Goal: Task Accomplishment & Management: Complete application form

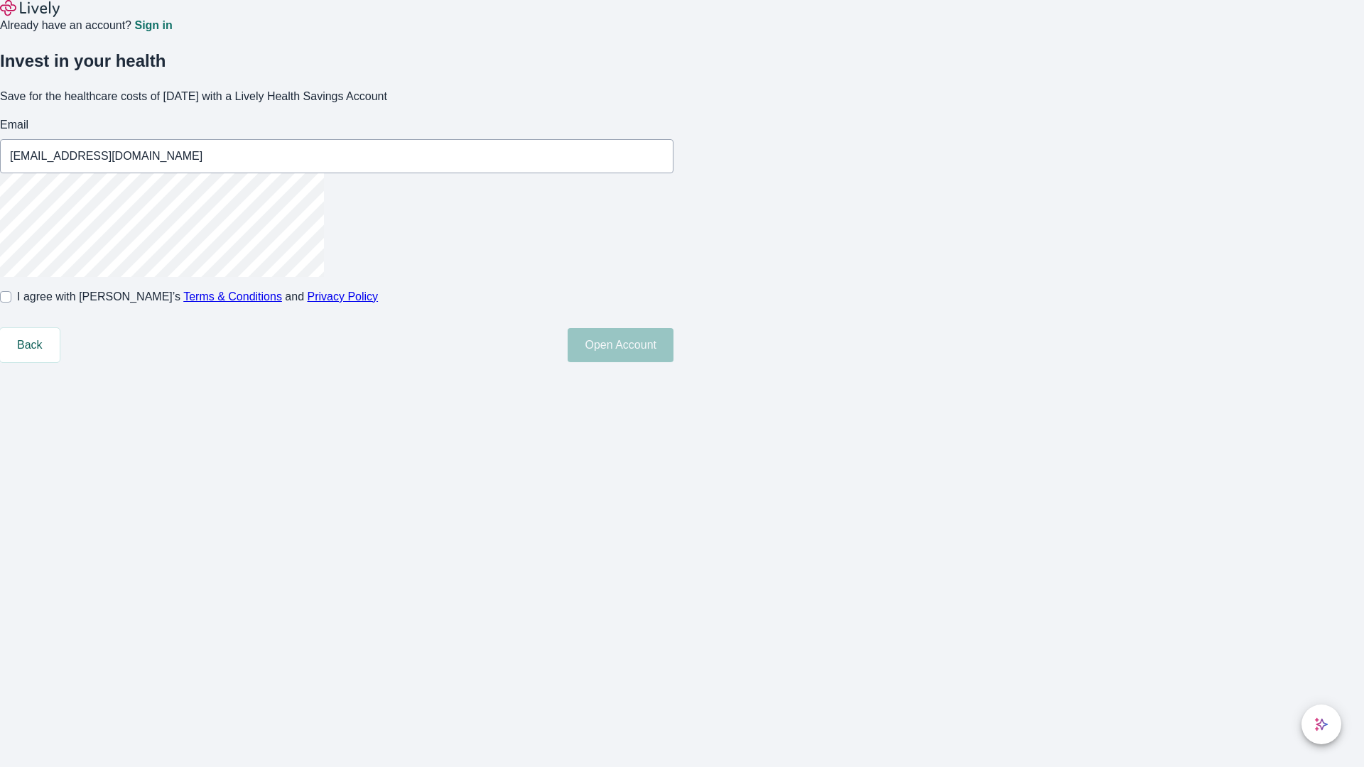
click at [11, 303] on input "I agree with Lively’s Terms & Conditions and Privacy Policy" at bounding box center [5, 296] width 11 height 11
checkbox input "true"
click at [673, 362] on button "Open Account" at bounding box center [620, 345] width 106 height 34
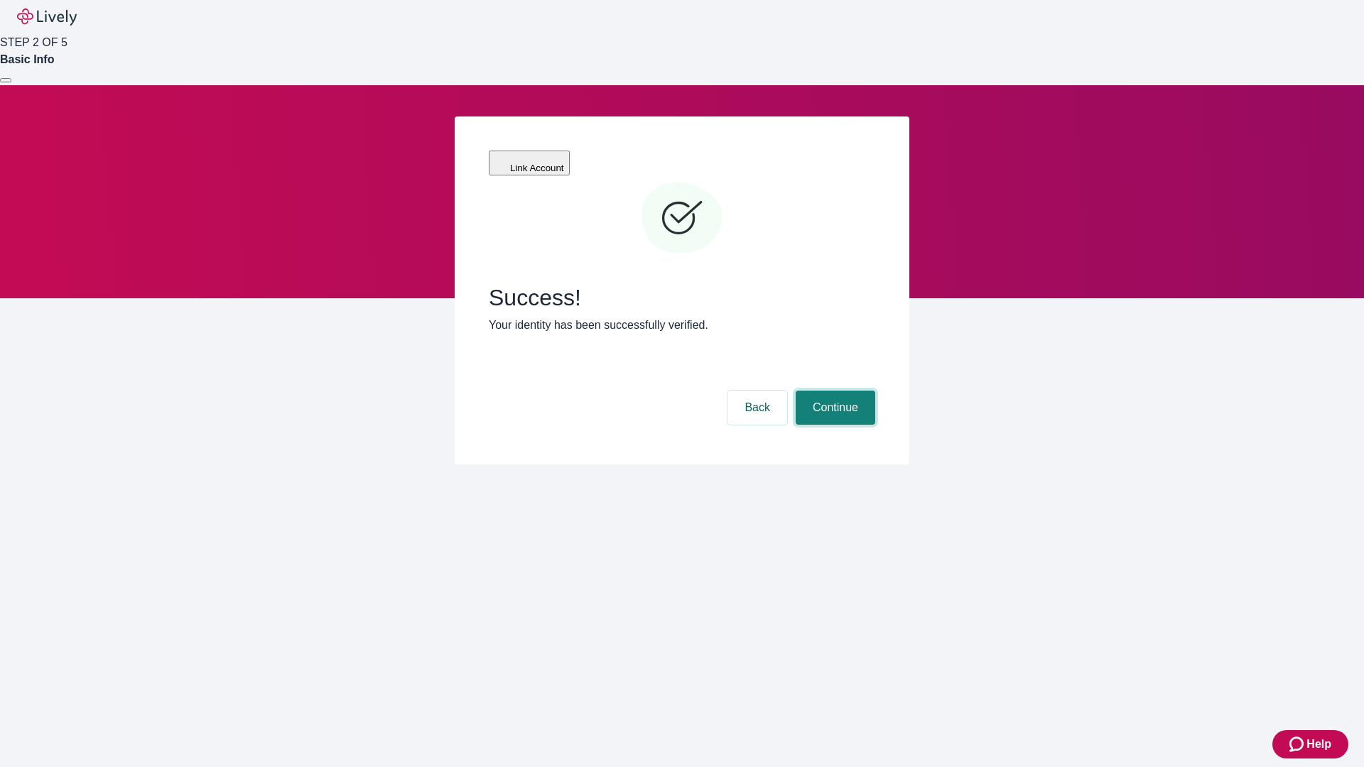
click at [833, 391] on button "Continue" at bounding box center [835, 408] width 80 height 34
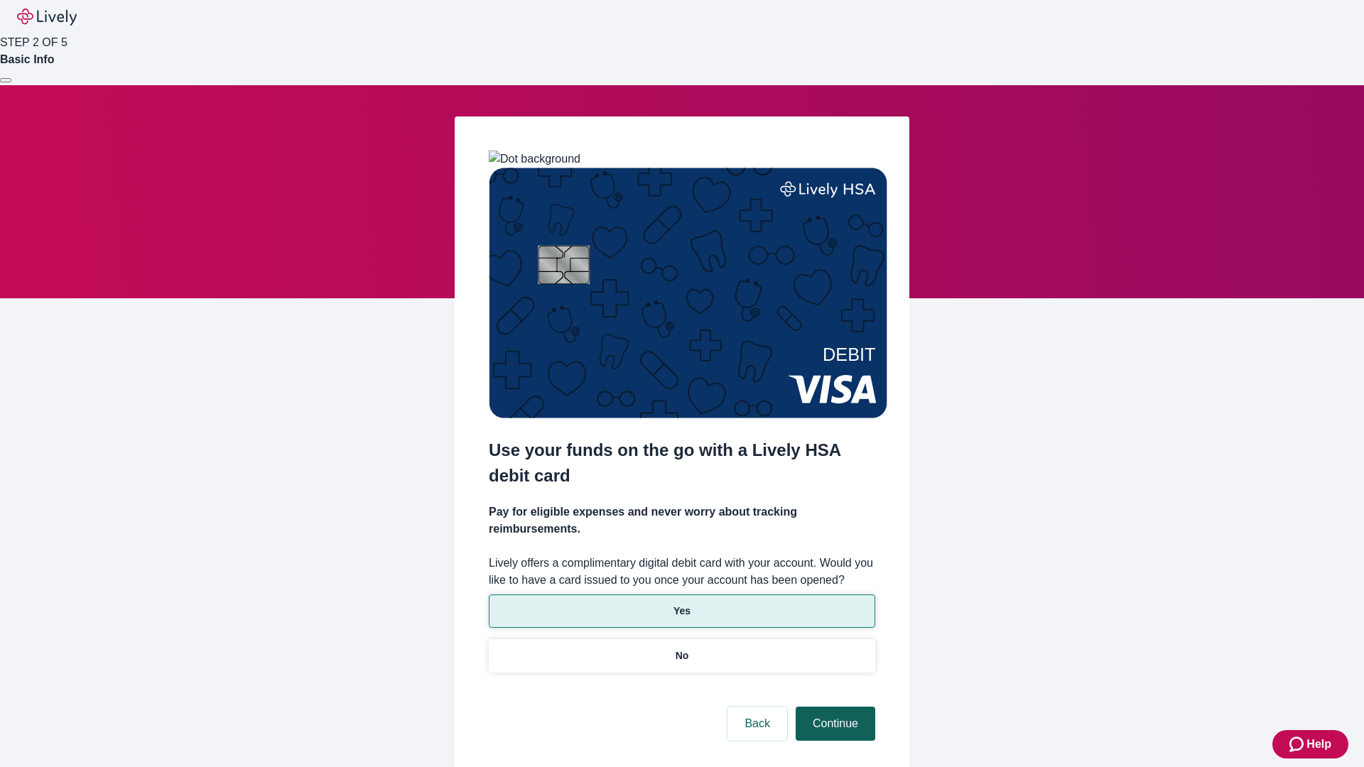
click at [681, 604] on p "Yes" at bounding box center [681, 611] width 17 height 15
click at [833, 707] on button "Continue" at bounding box center [835, 724] width 80 height 34
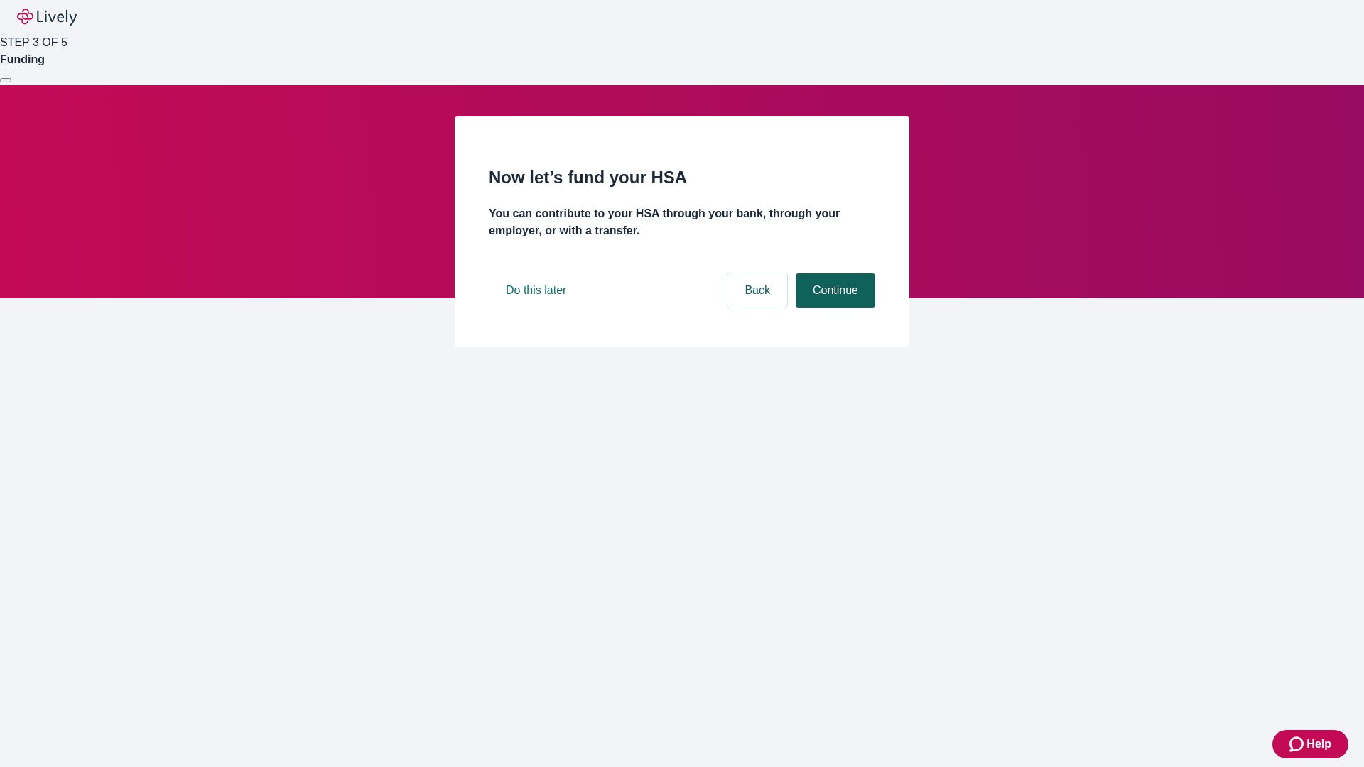
click at [833, 308] on button "Continue" at bounding box center [835, 290] width 80 height 34
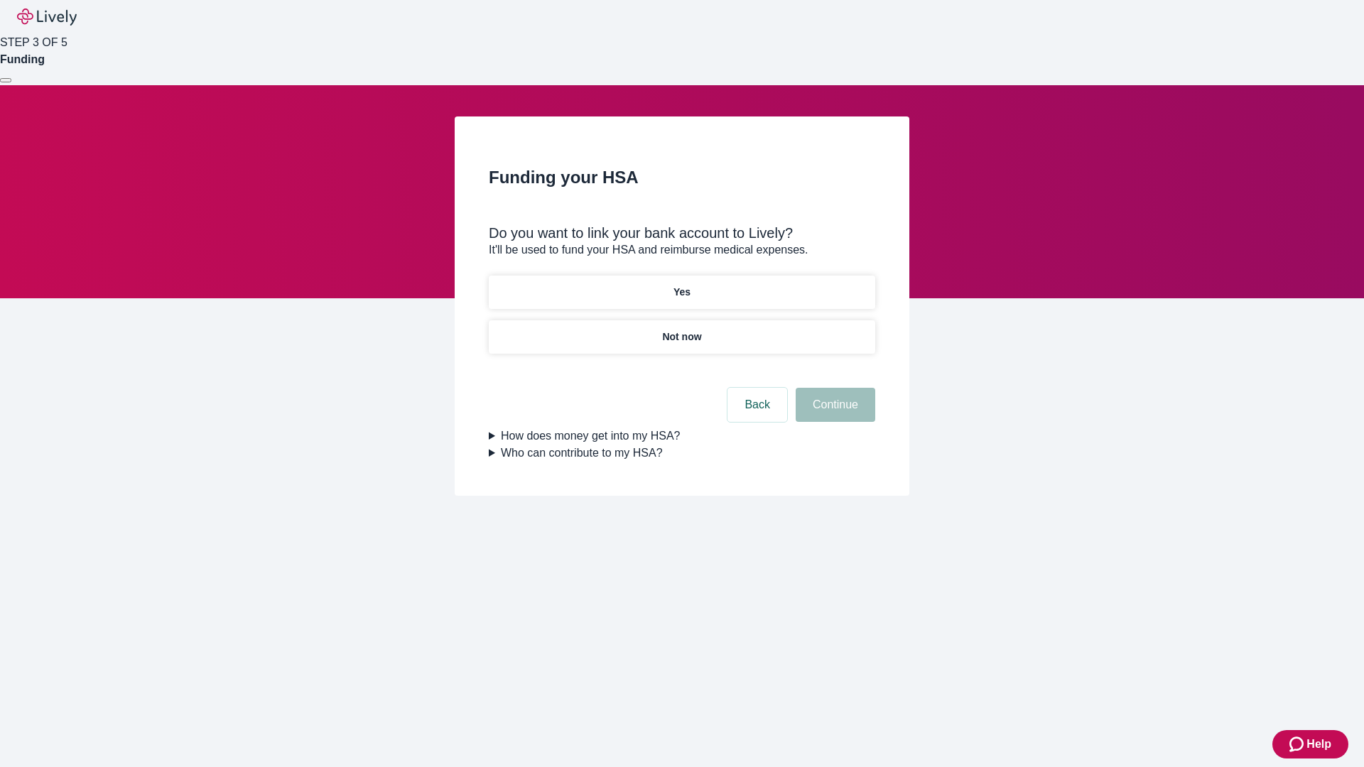
click at [681, 285] on p "Yes" at bounding box center [681, 292] width 17 height 15
click at [833, 388] on button "Continue" at bounding box center [835, 405] width 80 height 34
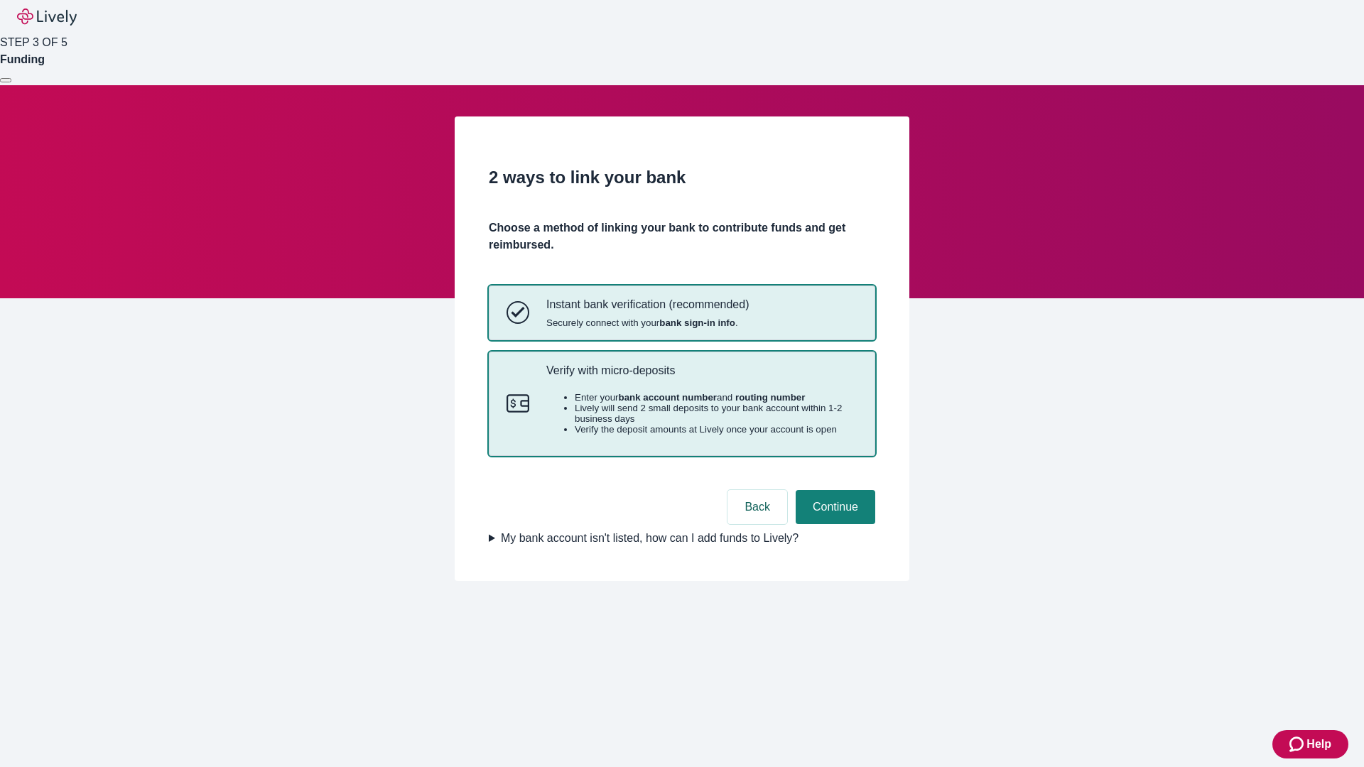
click at [701, 377] on p "Verify with micro-deposits" at bounding box center [701, 370] width 311 height 13
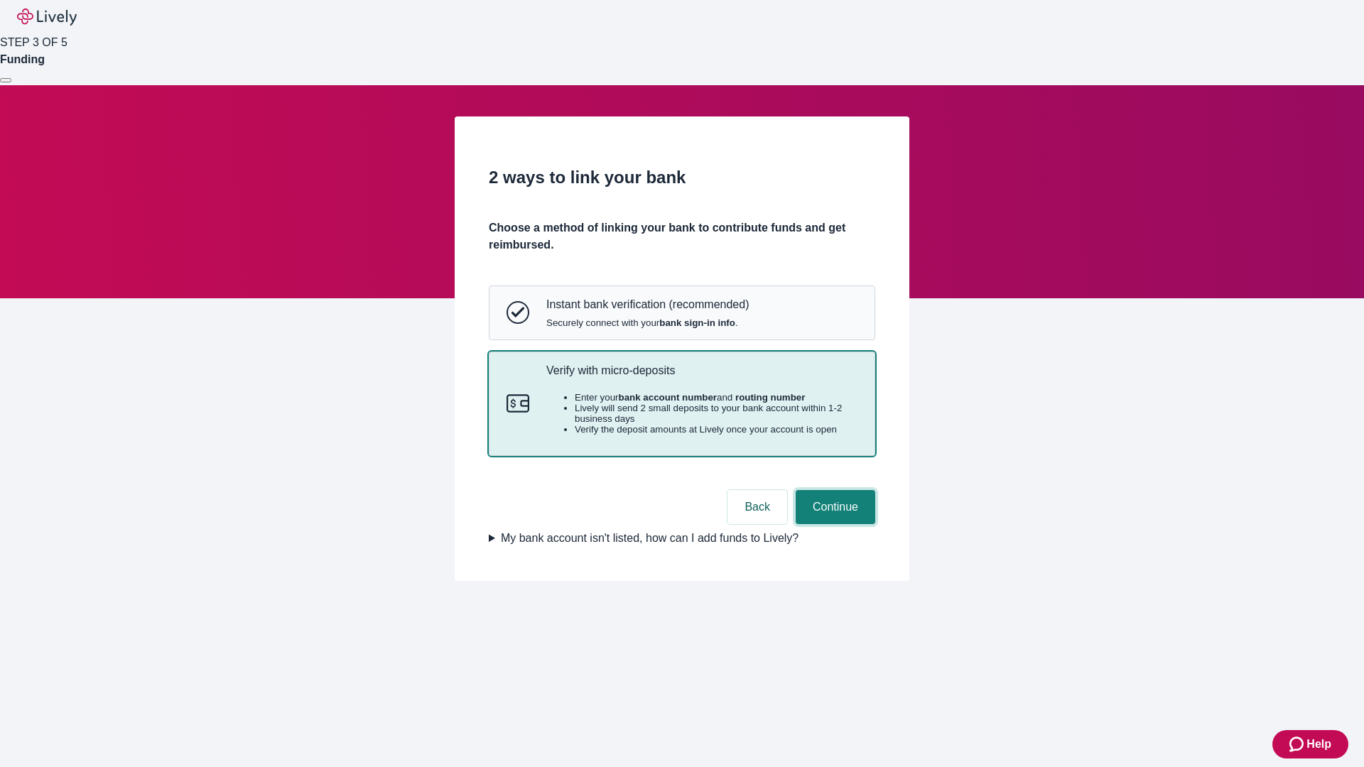
click at [833, 524] on button "Continue" at bounding box center [835, 507] width 80 height 34
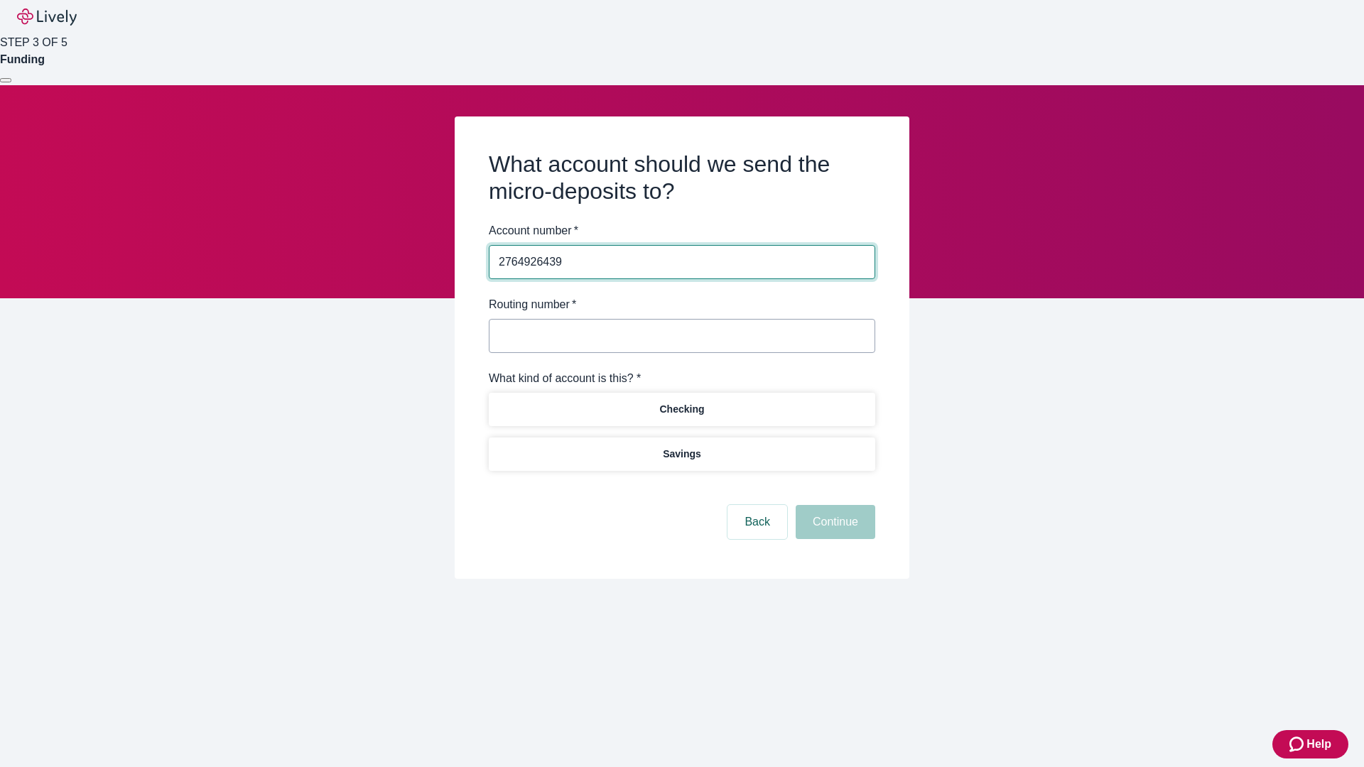
type input "2764926439"
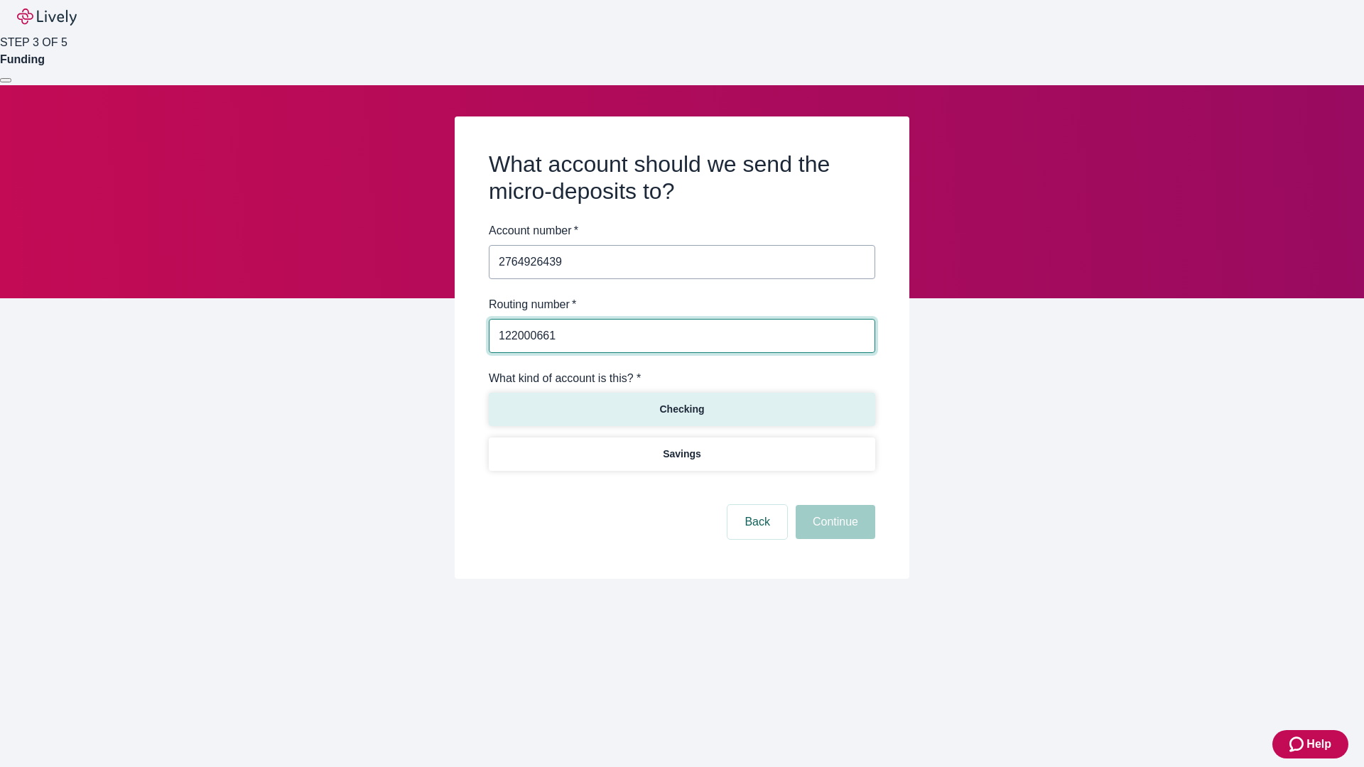
type input "122000661"
click at [681, 408] on p "Checking" at bounding box center [681, 409] width 45 height 15
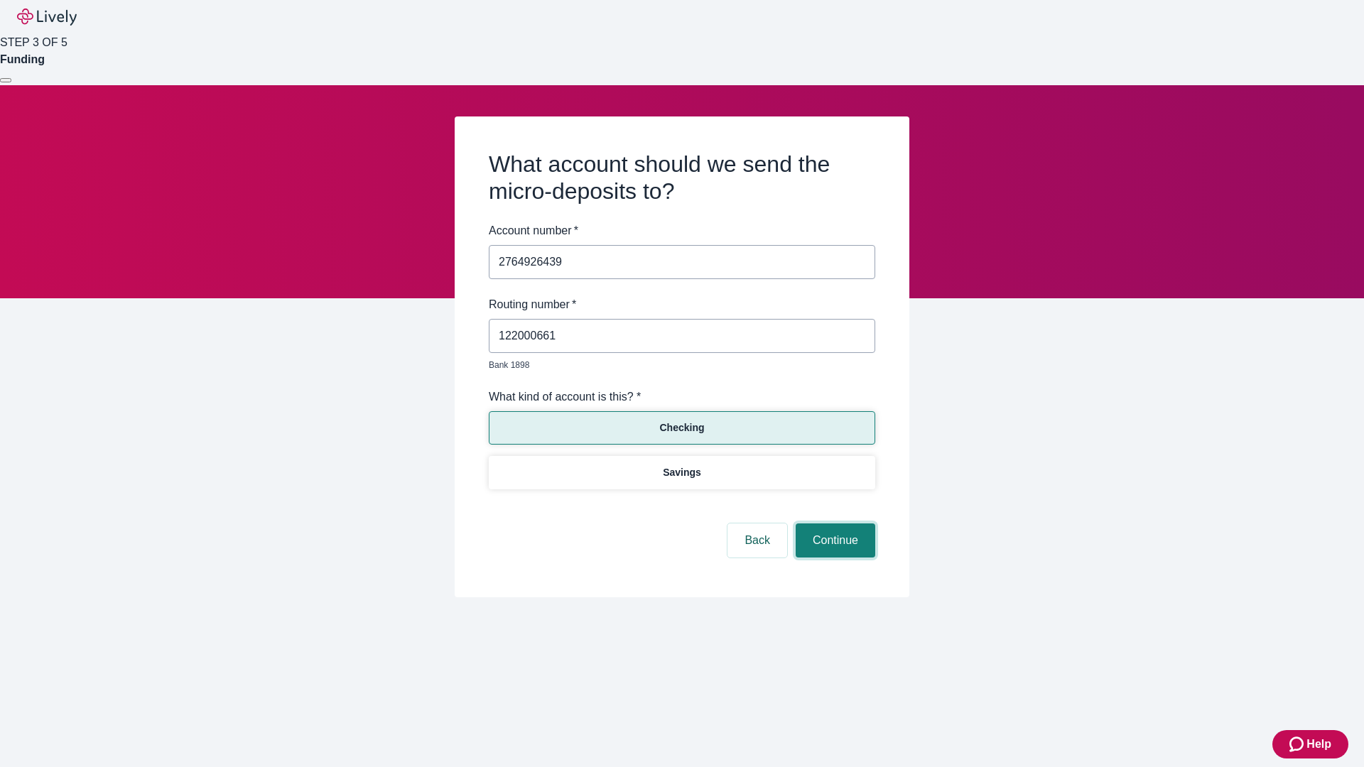
click at [833, 524] on button "Continue" at bounding box center [835, 540] width 80 height 34
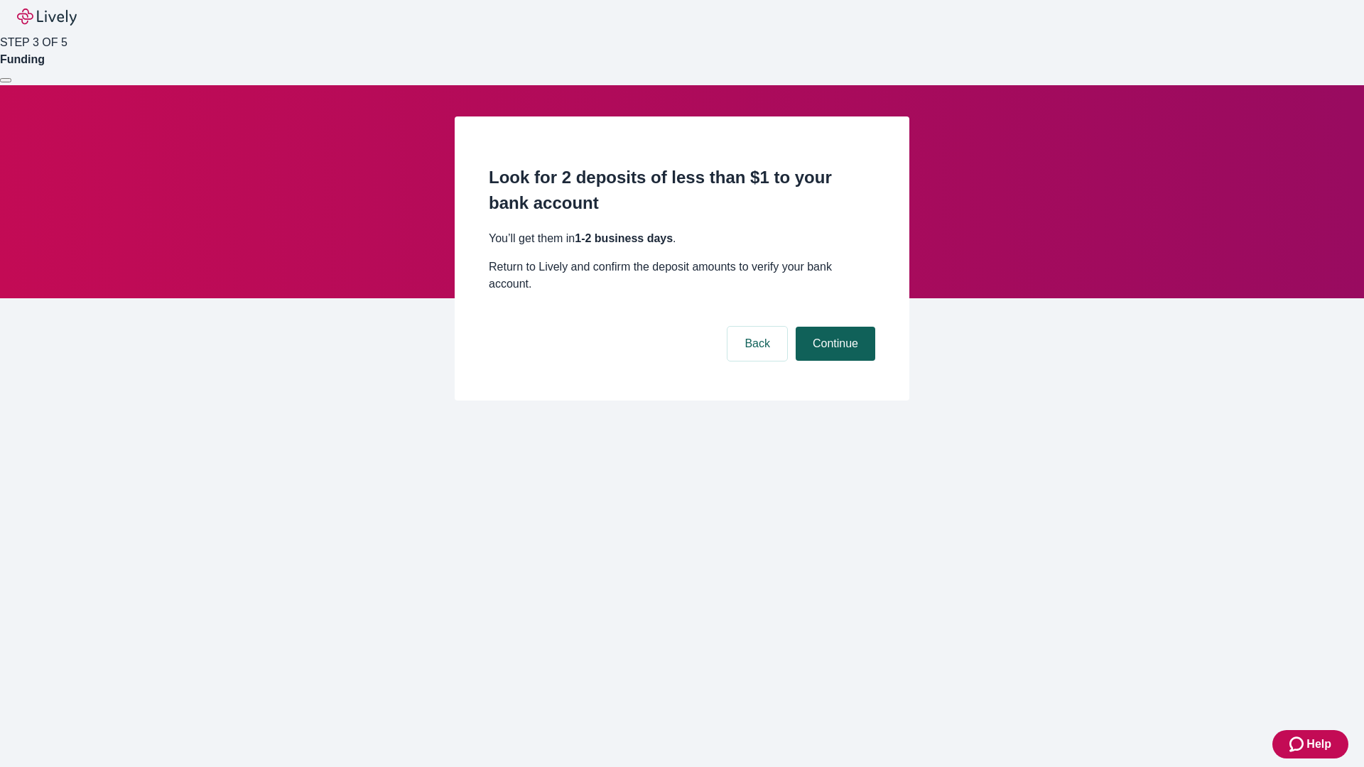
click at [833, 327] on button "Continue" at bounding box center [835, 344] width 80 height 34
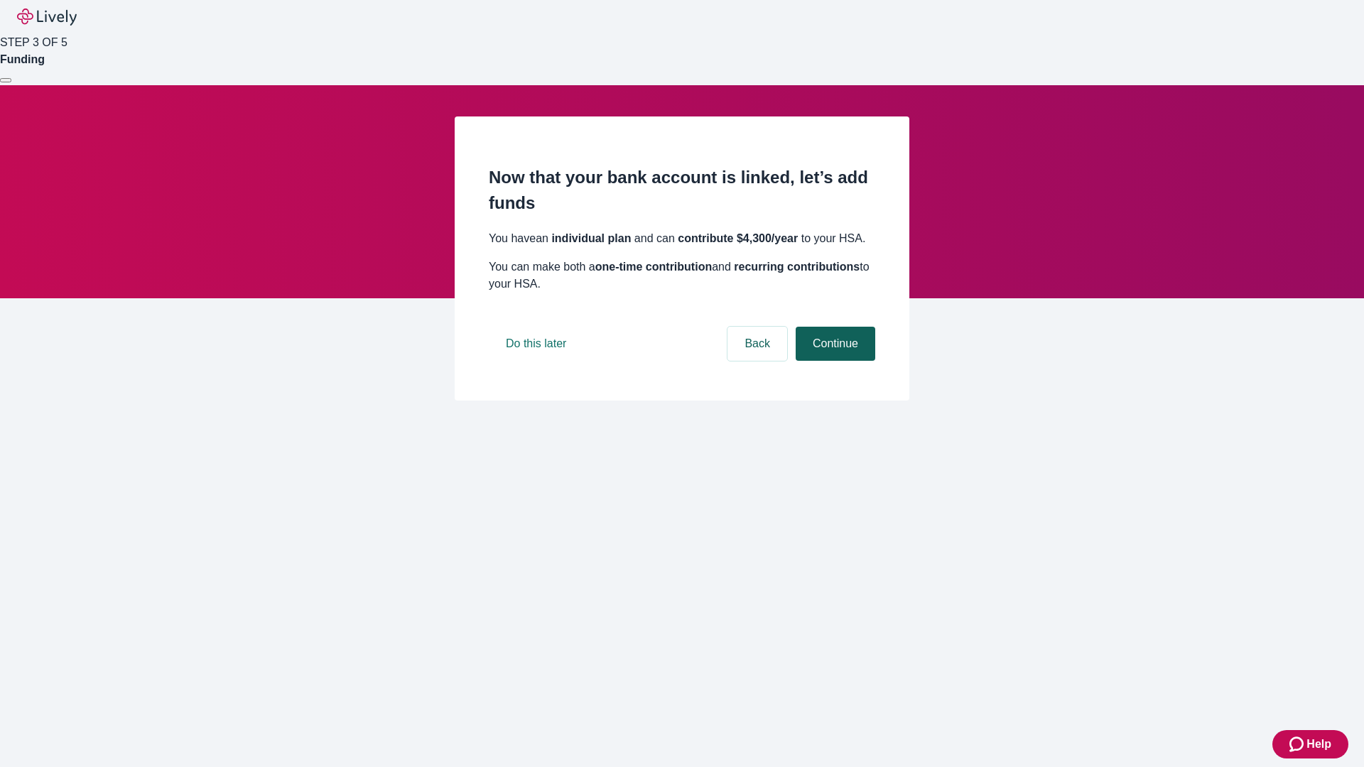
click at [833, 361] on button "Continue" at bounding box center [835, 344] width 80 height 34
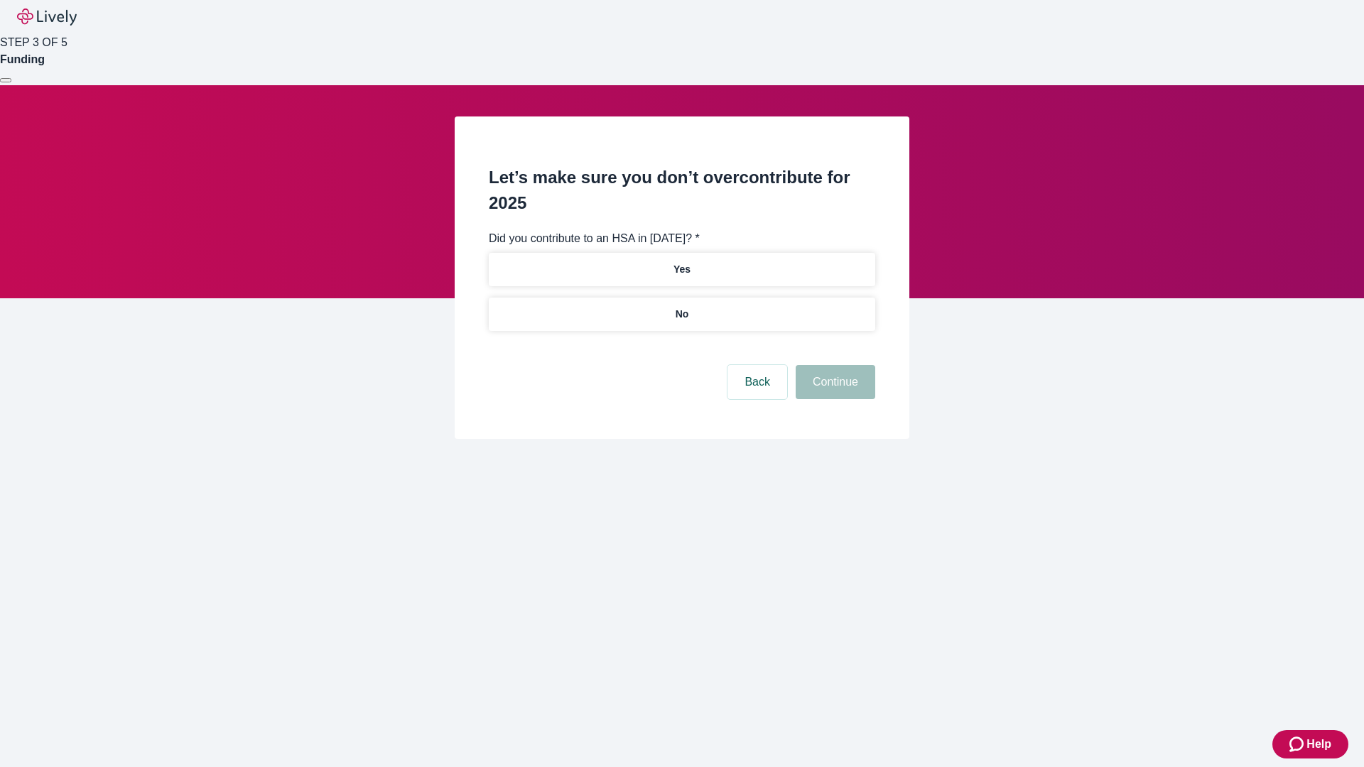
click at [681, 307] on p "No" at bounding box center [681, 314] width 13 height 15
click at [833, 365] on button "Continue" at bounding box center [835, 382] width 80 height 34
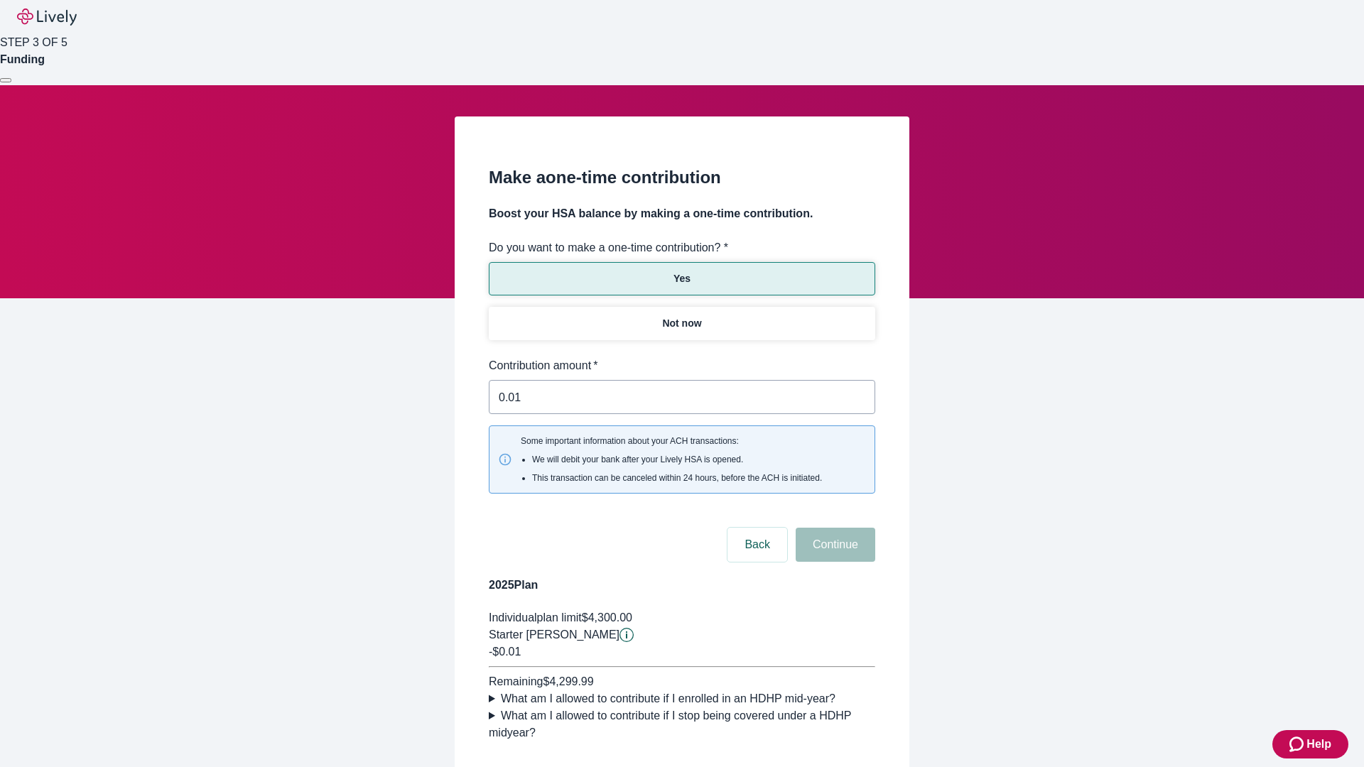
type input "0.01"
click at [833, 528] on button "Continue" at bounding box center [835, 545] width 80 height 34
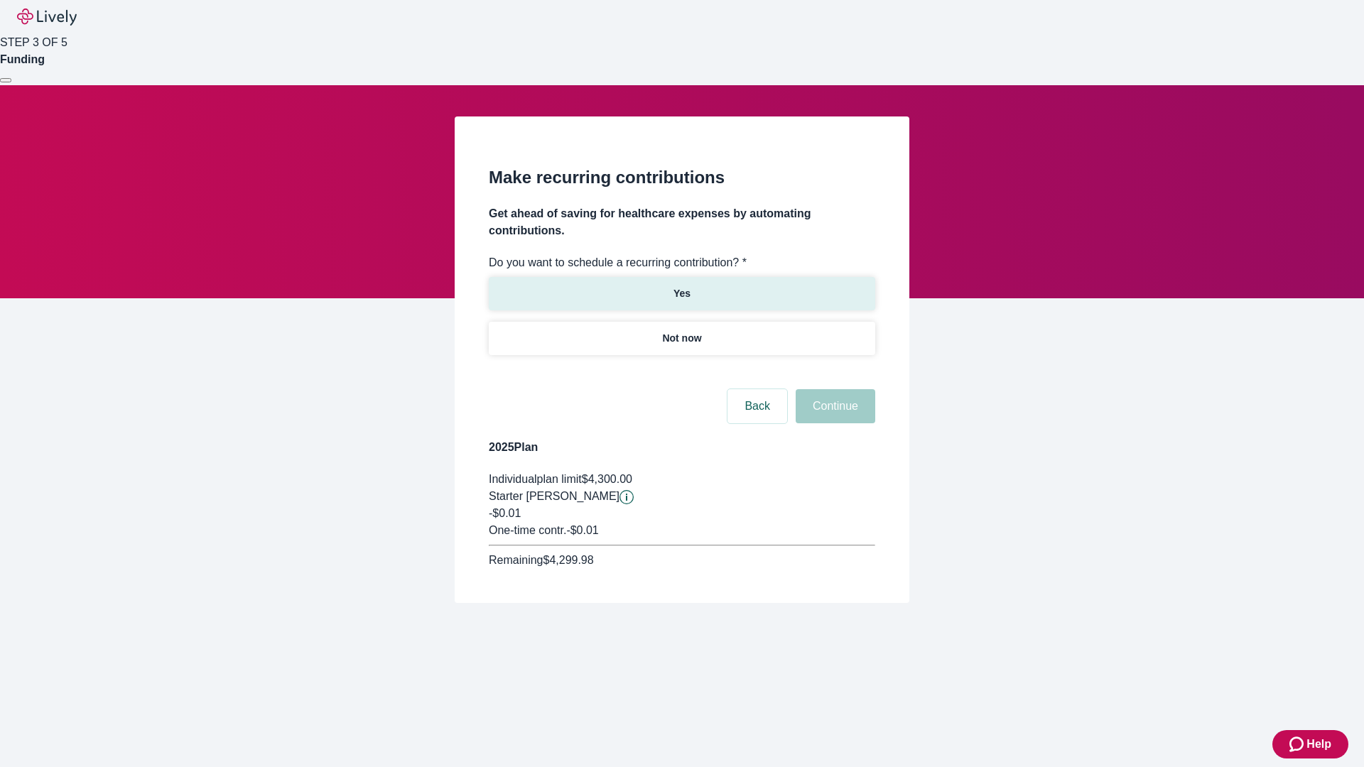
click at [681, 286] on p "Yes" at bounding box center [681, 293] width 17 height 15
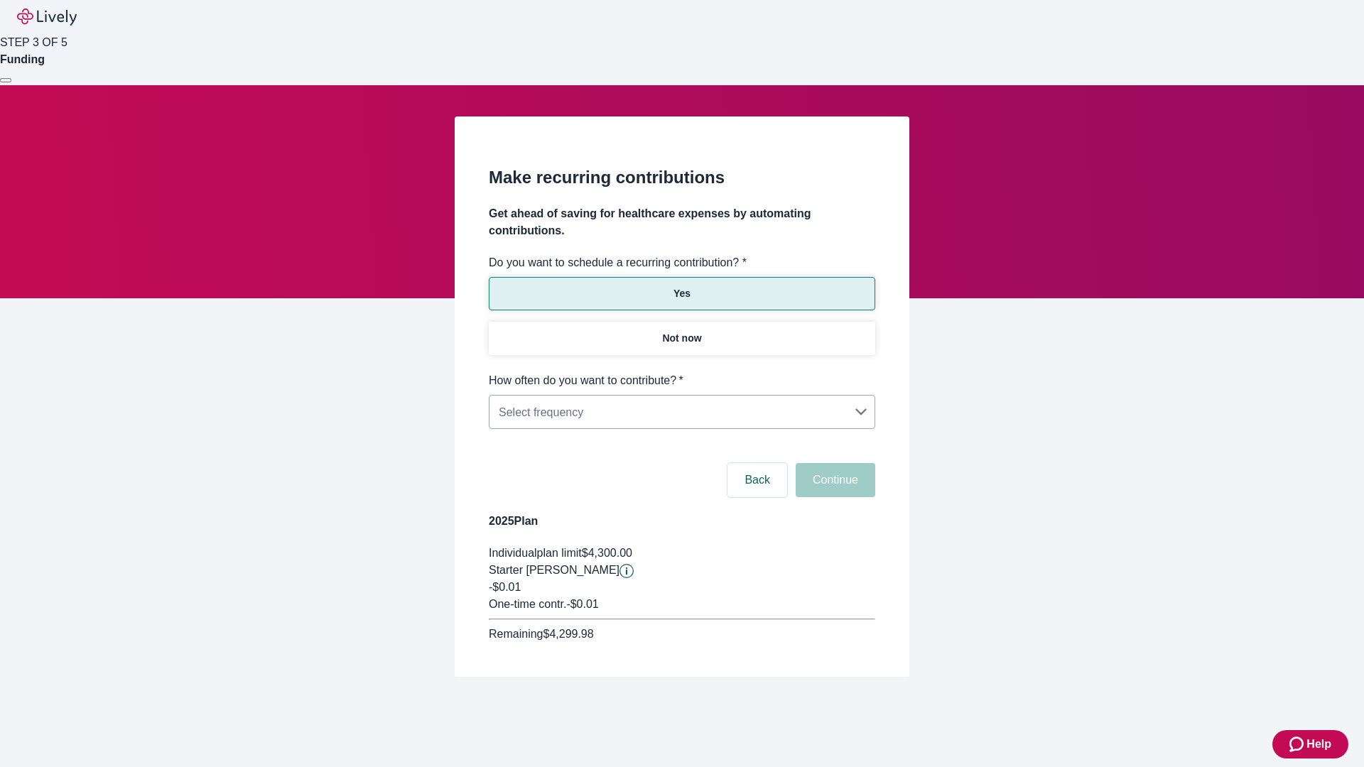
click at [681, 372] on body "Help STEP 3 OF 5 Funding Make recurring contributions Get ahead of saving for h…" at bounding box center [682, 372] width 1364 height 745
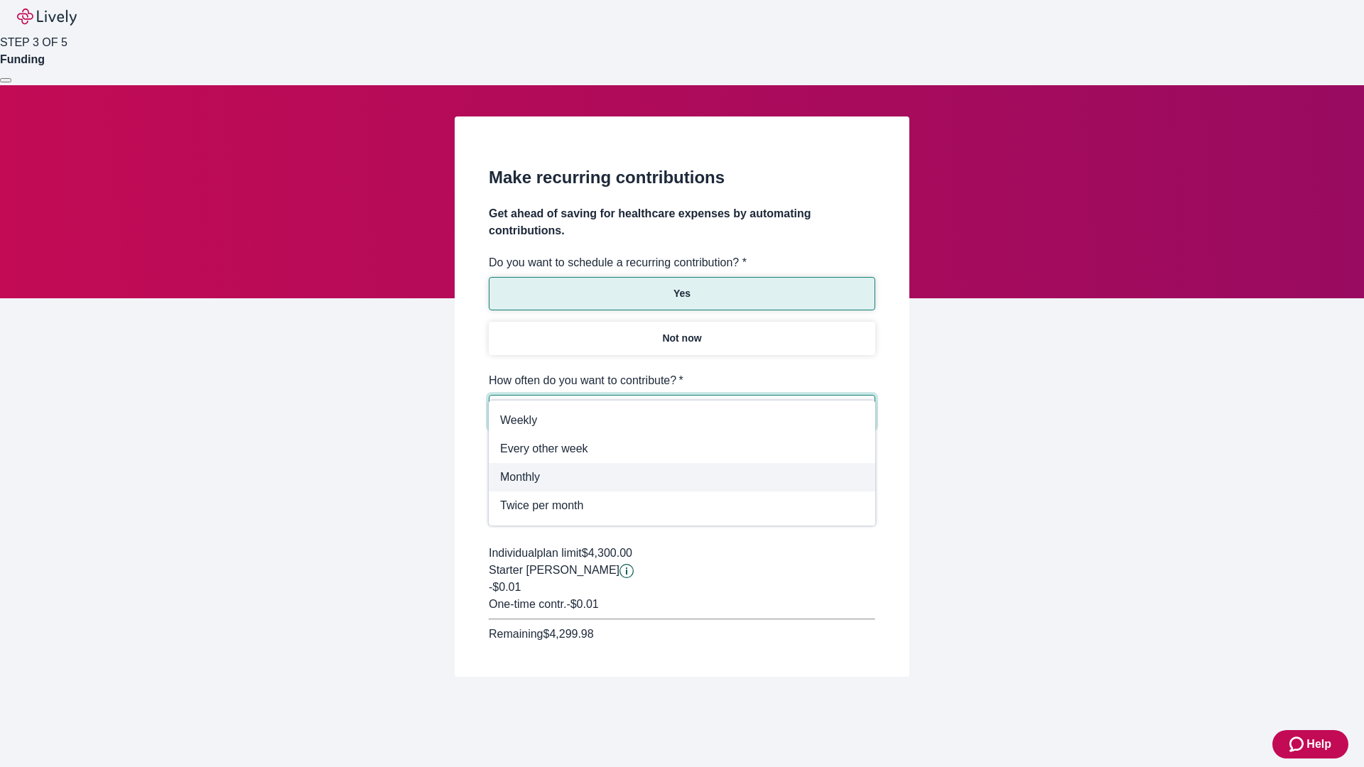
click at [682, 477] on span "Monthly" at bounding box center [682, 477] width 364 height 17
type input "Monthly"
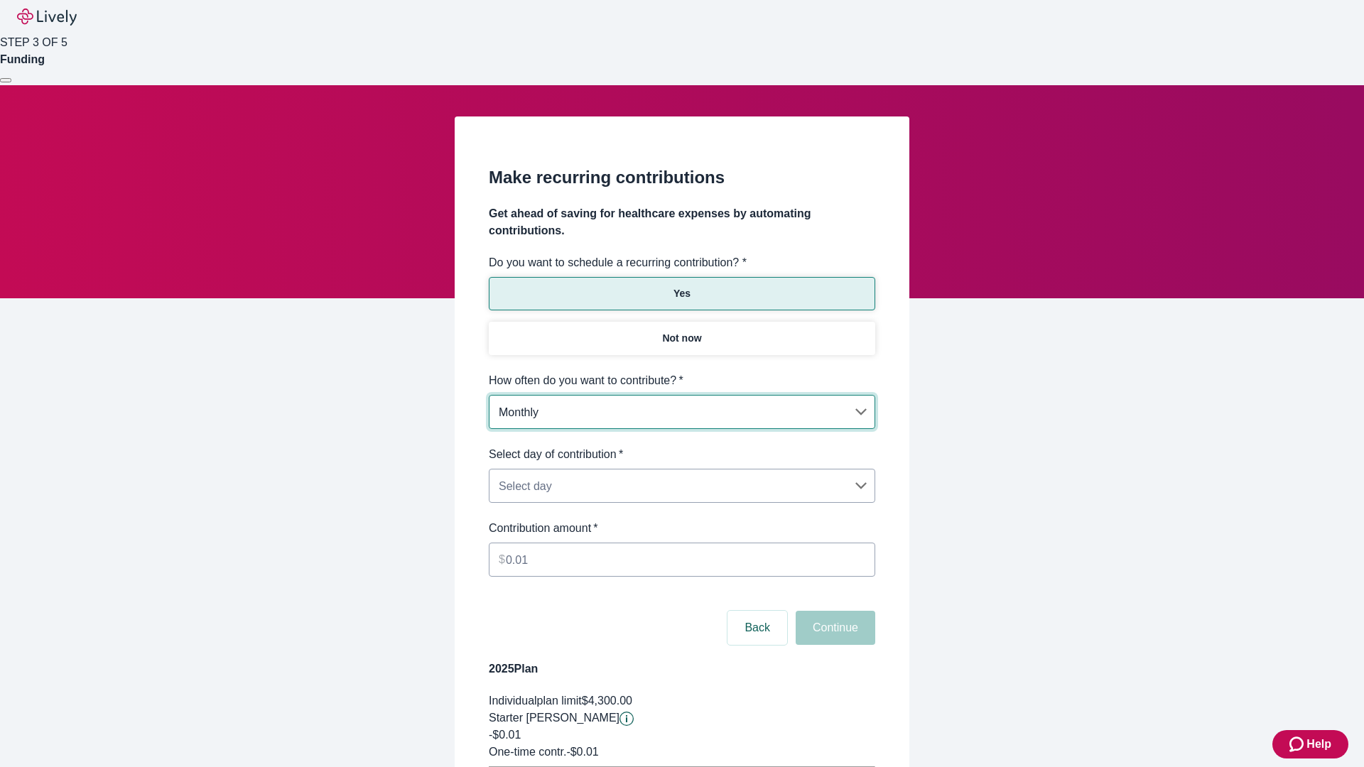
click at [681, 446] on body "Help STEP 3 OF 5 Funding Make recurring contributions Get ahead of saving for h…" at bounding box center [682, 446] width 1364 height 893
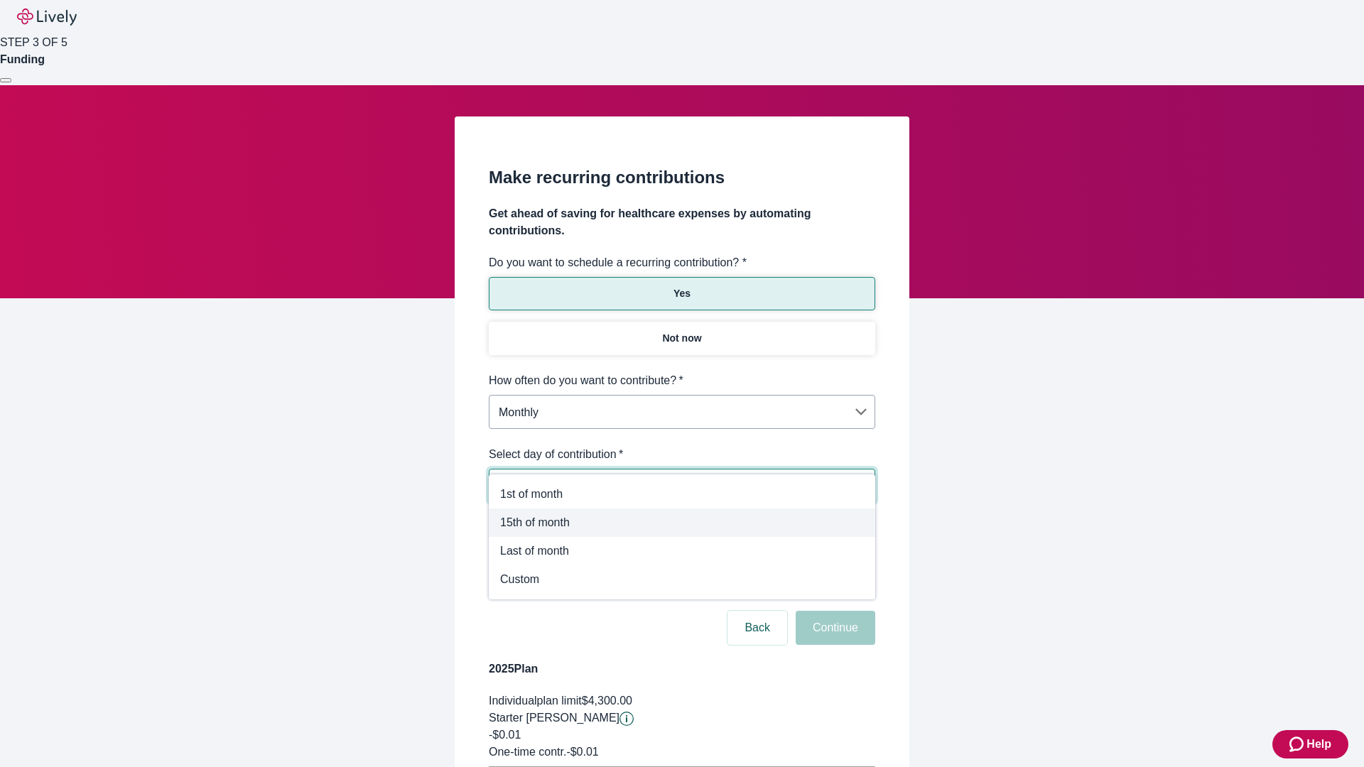
click at [682, 523] on span "15th of month" at bounding box center [682, 522] width 364 height 17
type input "Monthly15th"
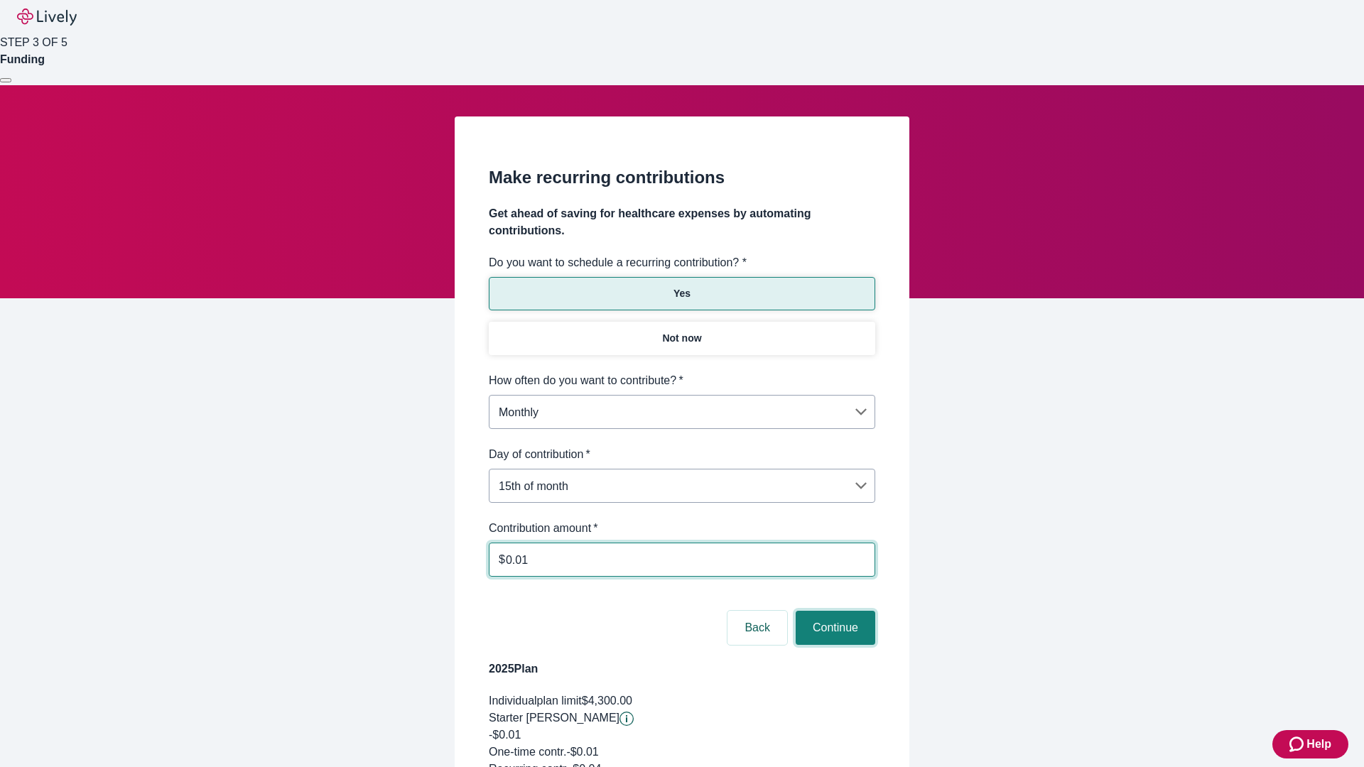
click at [833, 611] on button "Continue" at bounding box center [835, 628] width 80 height 34
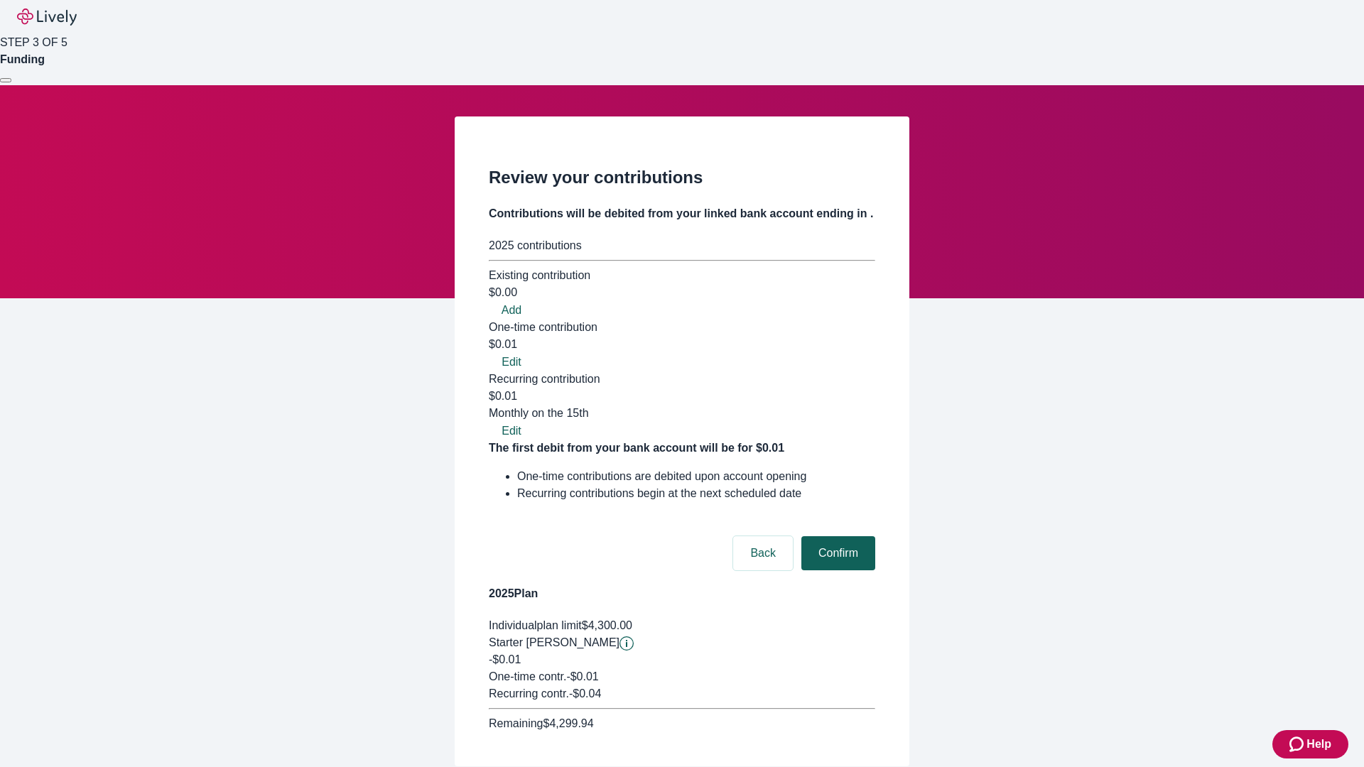
click at [836, 536] on button "Confirm" at bounding box center [838, 553] width 74 height 34
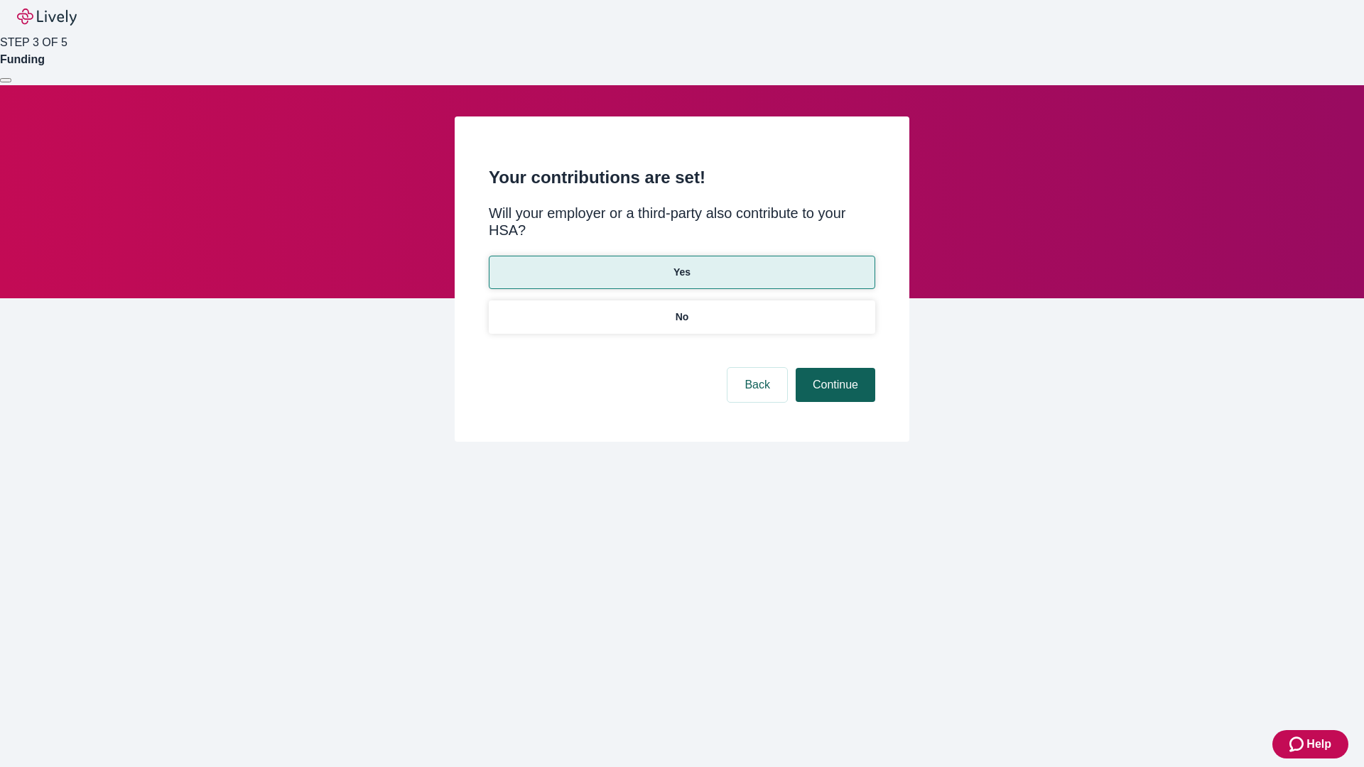
click at [833, 368] on button "Continue" at bounding box center [835, 385] width 80 height 34
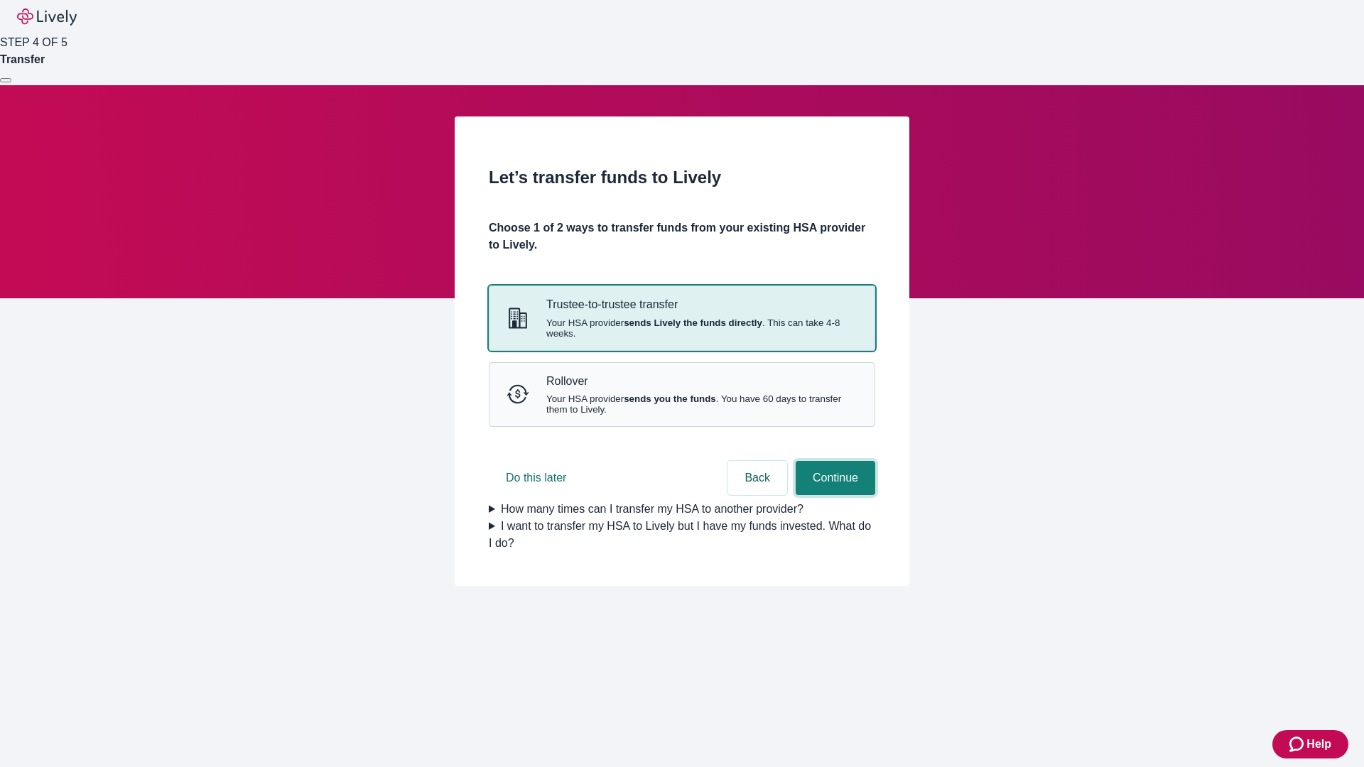
click at [833, 495] on button "Continue" at bounding box center [835, 478] width 80 height 34
